Goal: Navigation & Orientation: Find specific page/section

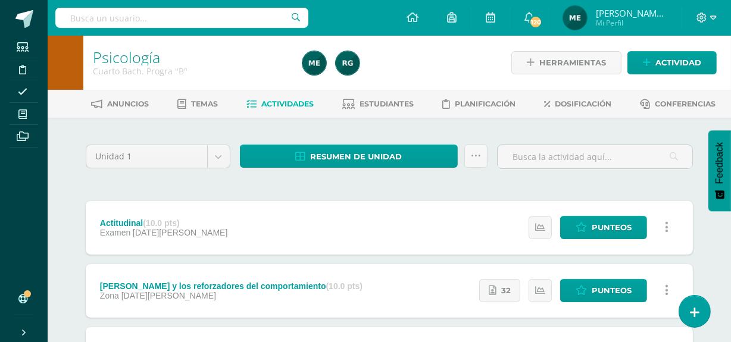
click at [655, 27] on span "Mi Perfil" at bounding box center [631, 23] width 71 height 10
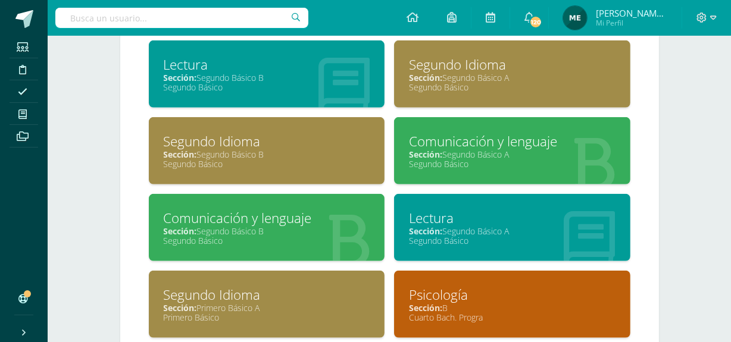
scroll to position [787, 0]
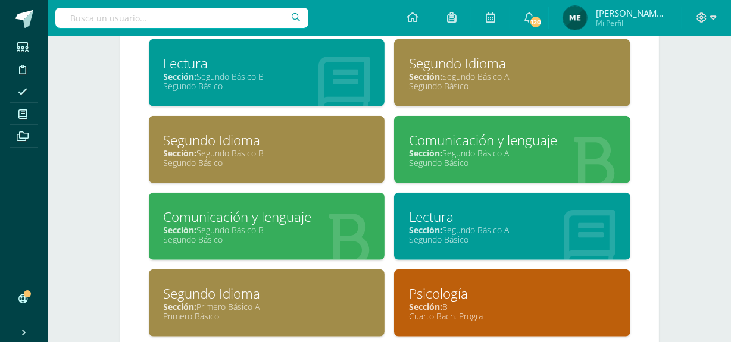
click at [505, 152] on div "Sección: Segundo Básico A" at bounding box center [512, 153] width 207 height 11
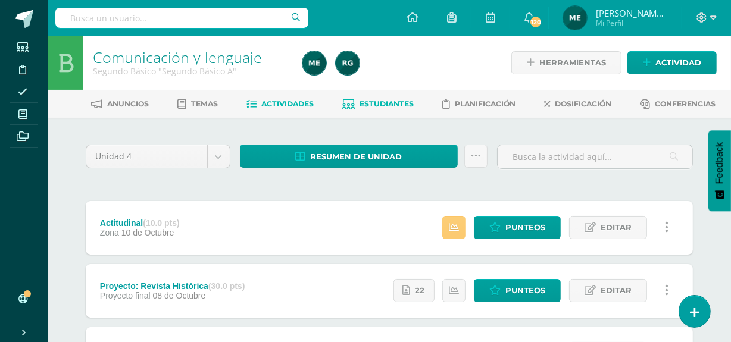
click at [380, 101] on span "Estudiantes" at bounding box center [387, 103] width 54 height 9
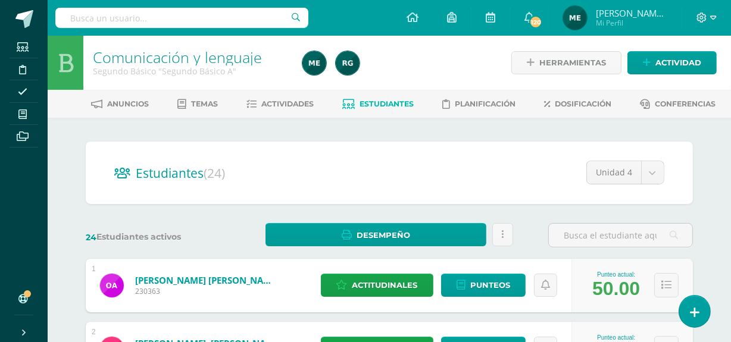
click at [637, 15] on span "[PERSON_NAME] de los Angeles" at bounding box center [631, 13] width 71 height 12
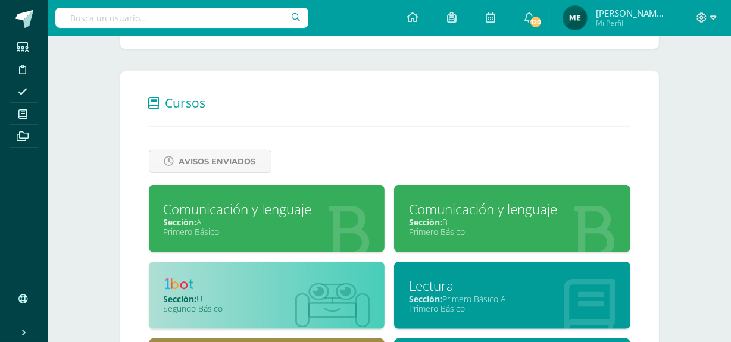
scroll to position [411, 0]
click at [248, 224] on div "Sección: A" at bounding box center [267, 222] width 207 height 11
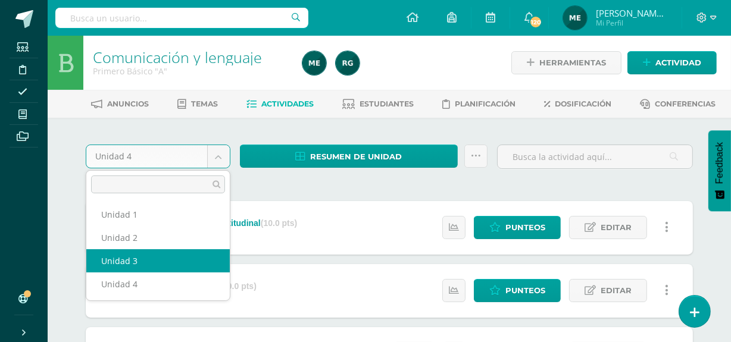
select select "Unidad 3"
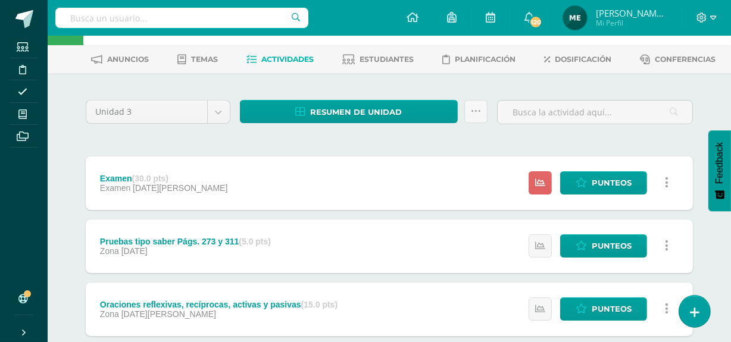
scroll to position [38, 0]
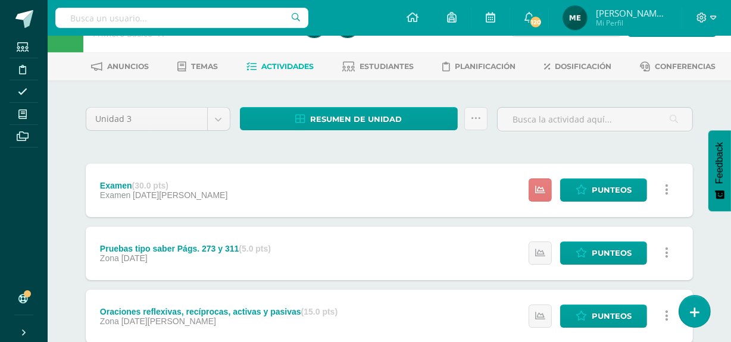
click at [538, 190] on icon at bounding box center [540, 190] width 10 height 10
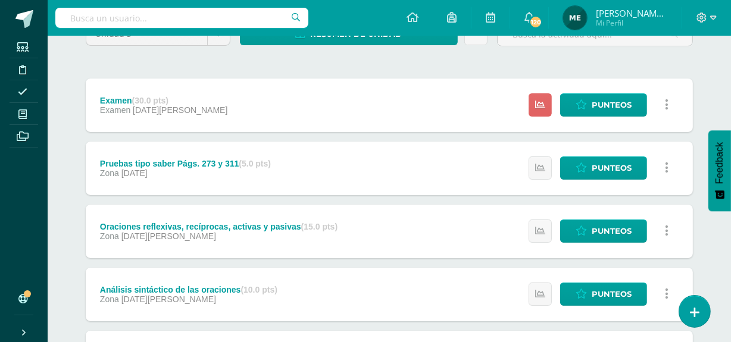
scroll to position [122, 0]
